Goal: Check status: Check status

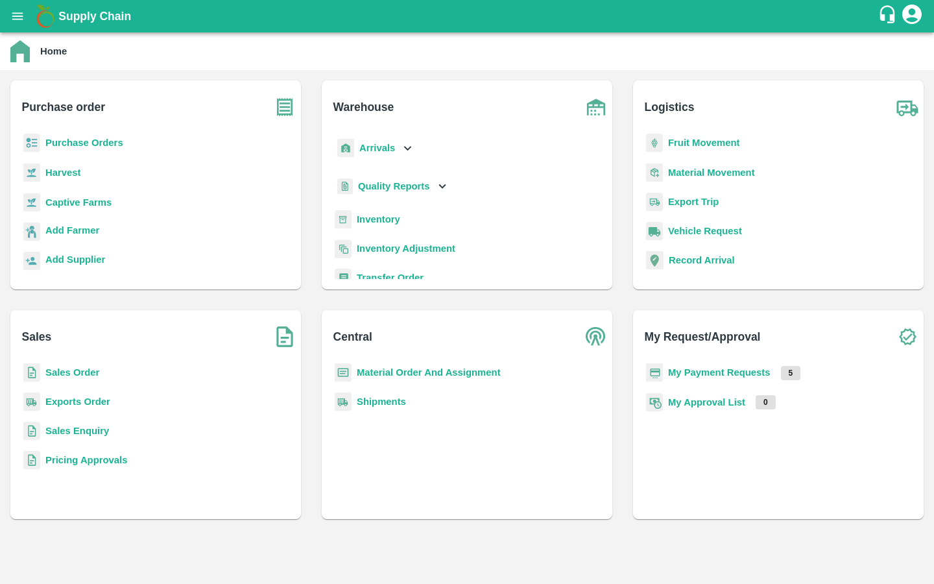
click at [21, 14] on icon "open drawer" at bounding box center [17, 16] width 14 height 14
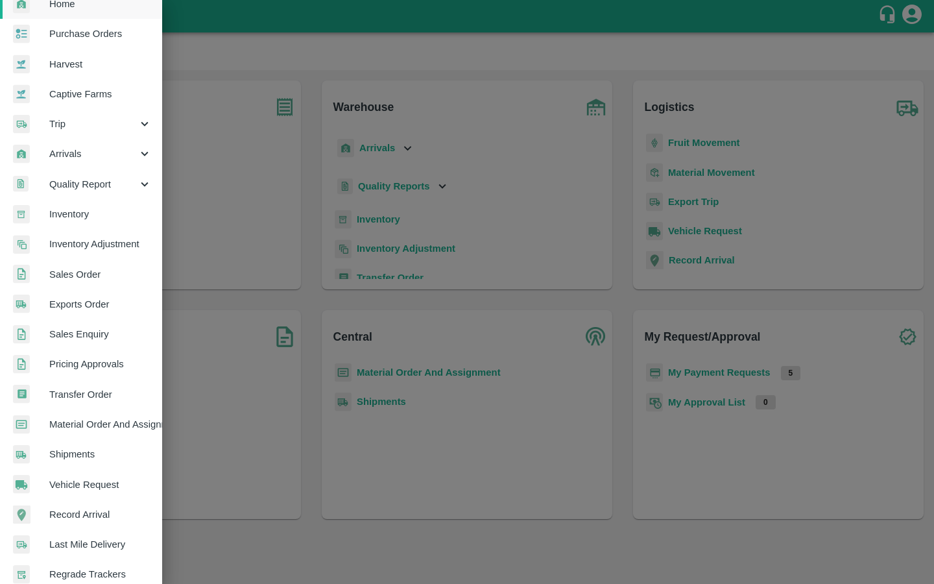
scroll to position [115, 0]
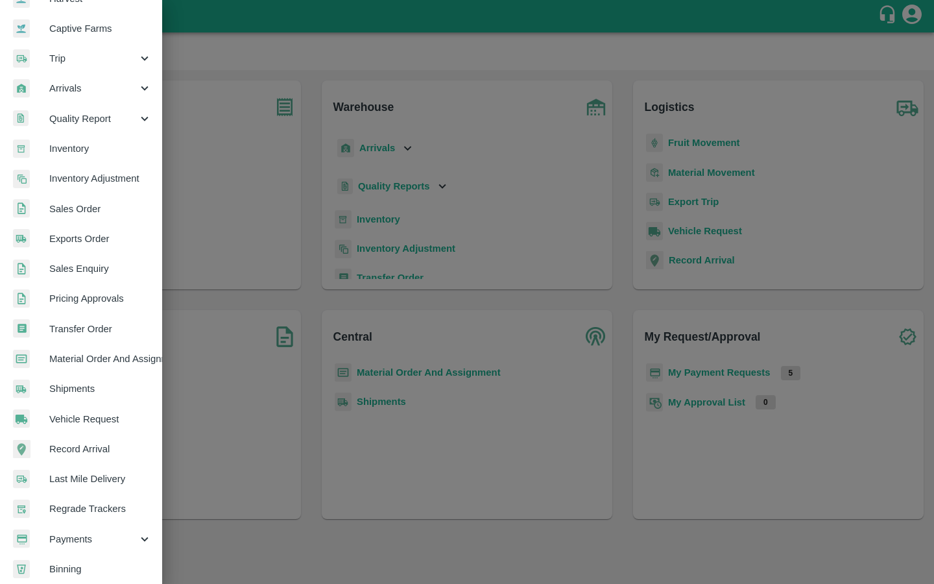
click at [77, 538] on span "Payments" at bounding box center [93, 539] width 88 height 14
click at [77, 564] on span "My Payment Requests" at bounding box center [106, 569] width 92 height 14
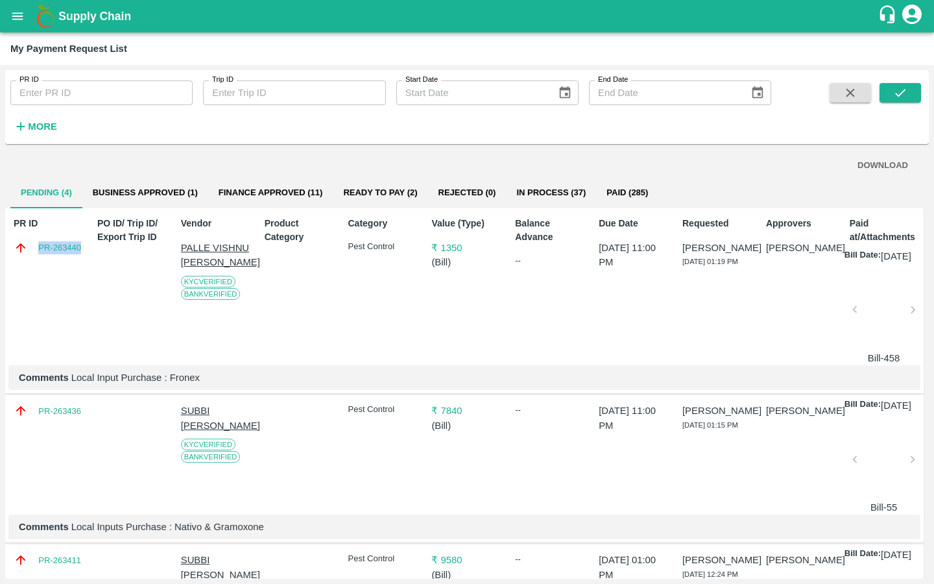
drag, startPoint x: 86, startPoint y: 249, endPoint x: 34, endPoint y: 248, distance: 51.2
click at [34, 248] on div "PR ID PR-263440 PO ID/ Trip ID/ Export Trip ID Vendor PALLE VISHNU [PERSON_NAME…" at bounding box center [464, 300] width 918 height 185
copy link "PR-263440"
drag, startPoint x: 71, startPoint y: 387, endPoint x: 246, endPoint y: 387, distance: 175.7
click at [246, 385] on p "Comments Local Input Purchase : Fronex" at bounding box center [464, 377] width 891 height 14
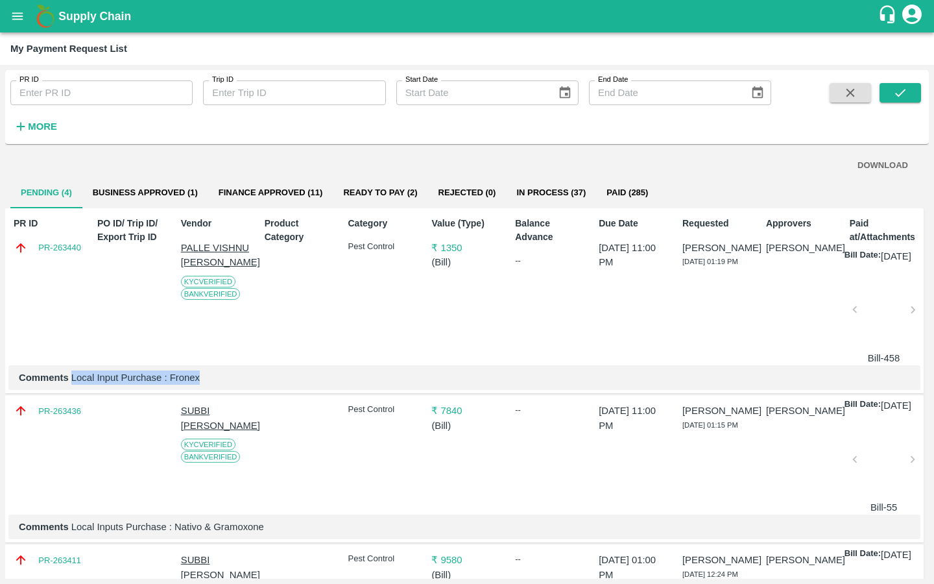
copy p "Local Input Purchase : Fronex"
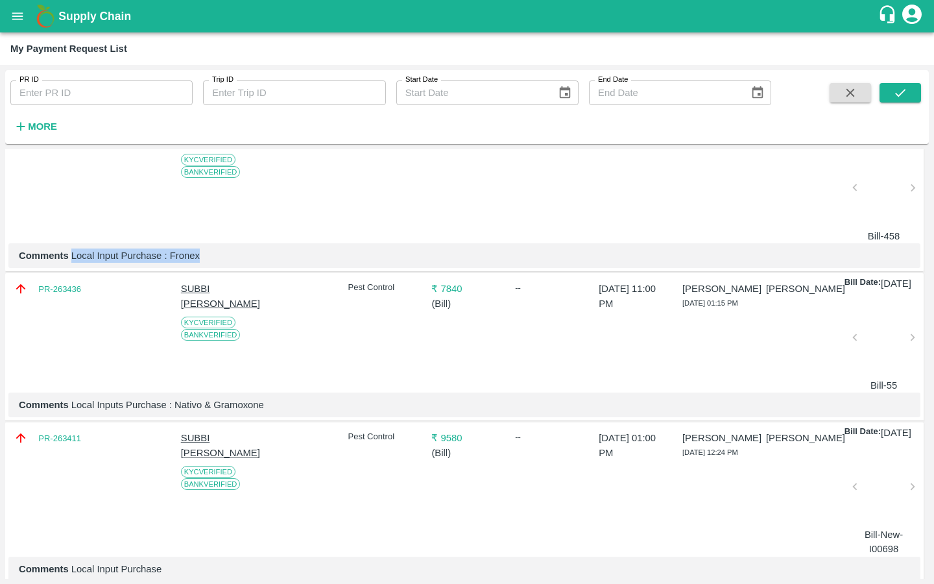
scroll to position [198, 0]
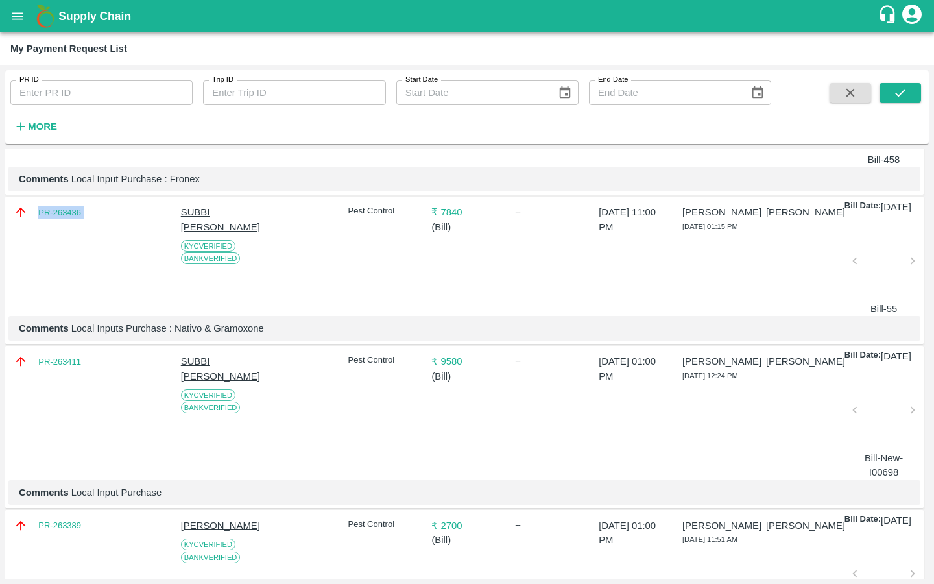
drag, startPoint x: 29, startPoint y: 222, endPoint x: 98, endPoint y: 222, distance: 68.7
click at [98, 222] on div "PR-263436 [PERSON_NAME] [PERSON_NAME] Verified Bank Verified Pest Control ₹ 784…" at bounding box center [464, 270] width 918 height 148
copy div "PR-263436"
drag, startPoint x: 69, startPoint y: 352, endPoint x: 408, endPoint y: 352, distance: 338.5
click at [408, 335] on p "Comments Local Inputs Purchase : Nativo & Gramoxone" at bounding box center [464, 328] width 891 height 14
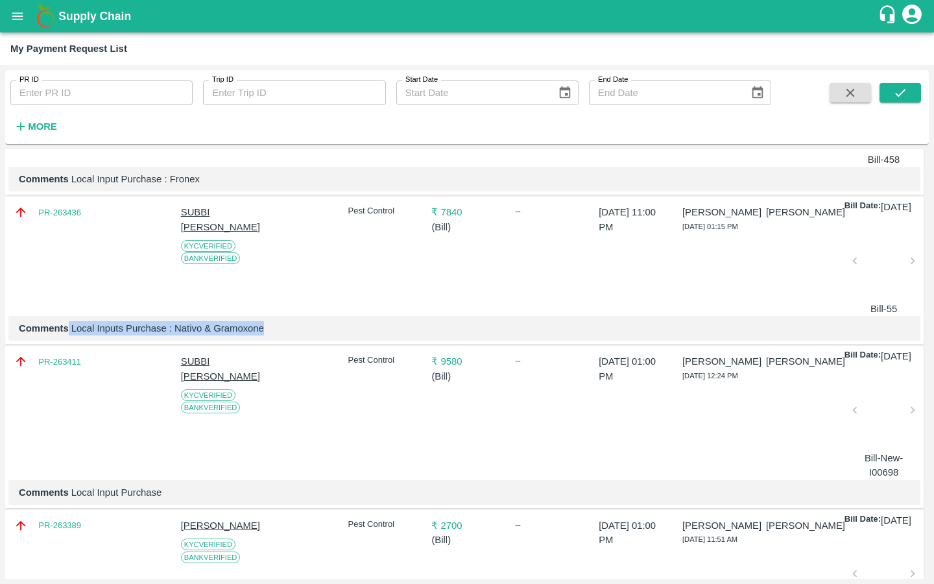
copy p "Local Inputs Purchase : Nativo & Gramoxone"
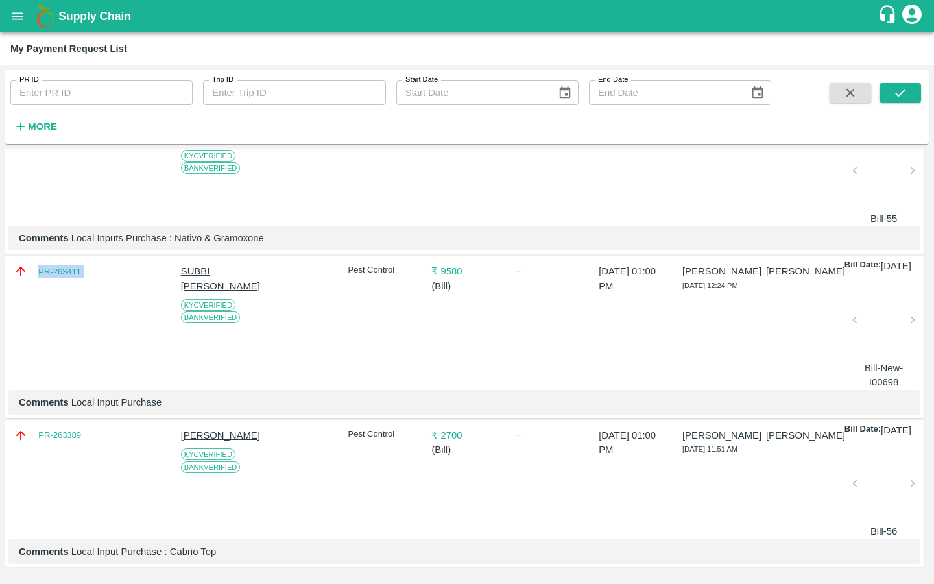
drag, startPoint x: 95, startPoint y: 245, endPoint x: 37, endPoint y: 237, distance: 58.3
click at [37, 255] on div "PR-263411 [PERSON_NAME] [PERSON_NAME] Verified Bank Verified Pest Control ₹ 958…" at bounding box center [464, 336] width 918 height 162
copy div "PR-263411"
drag, startPoint x: 71, startPoint y: 383, endPoint x: 217, endPoint y: 383, distance: 145.9
click at [217, 395] on p "Comments Local Input Purchase" at bounding box center [464, 402] width 891 height 14
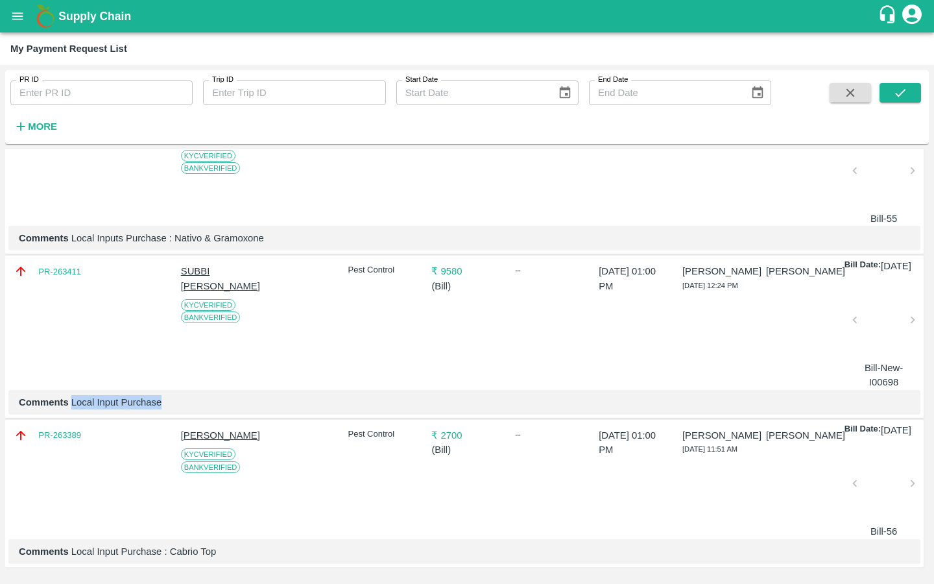
copy p "Local Input Purchase"
drag, startPoint x: 33, startPoint y: 418, endPoint x: 122, endPoint y: 418, distance: 88.8
click at [122, 420] on div "PR-263389 [PERSON_NAME] KYC Verified Bank Verified Pest Control ₹ 2700 ( Bill )…" at bounding box center [464, 493] width 918 height 147
copy div "PR-263389"
drag, startPoint x: 71, startPoint y: 547, endPoint x: 292, endPoint y: 547, distance: 221.1
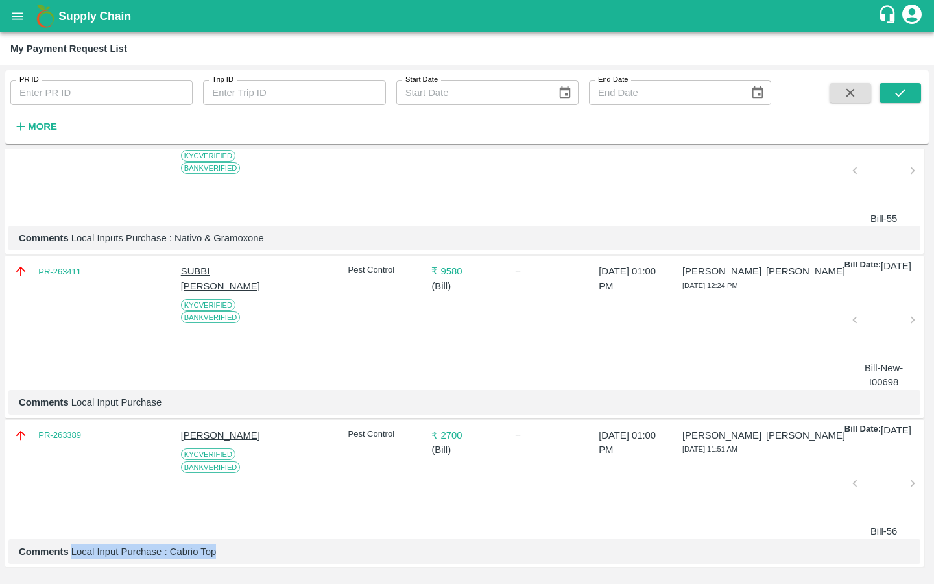
click at [292, 547] on p "Comments Local Input Purchase : Cabrio Top" at bounding box center [464, 551] width 891 height 14
copy p "Local Input Purchase : Cabrio Top"
